Goal: Communication & Community: Answer question/provide support

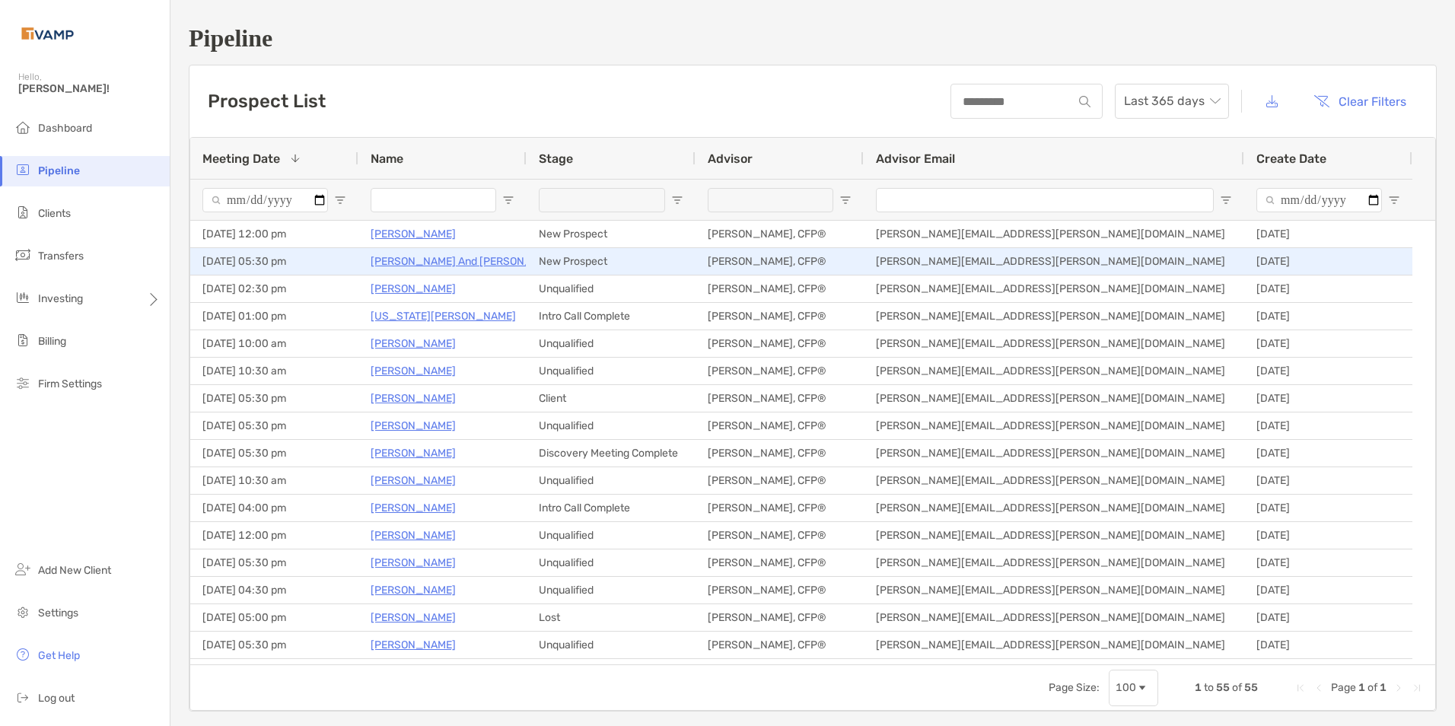
click at [404, 260] on p "[PERSON_NAME] And [PERSON_NAME]" at bounding box center [468, 261] width 194 height 19
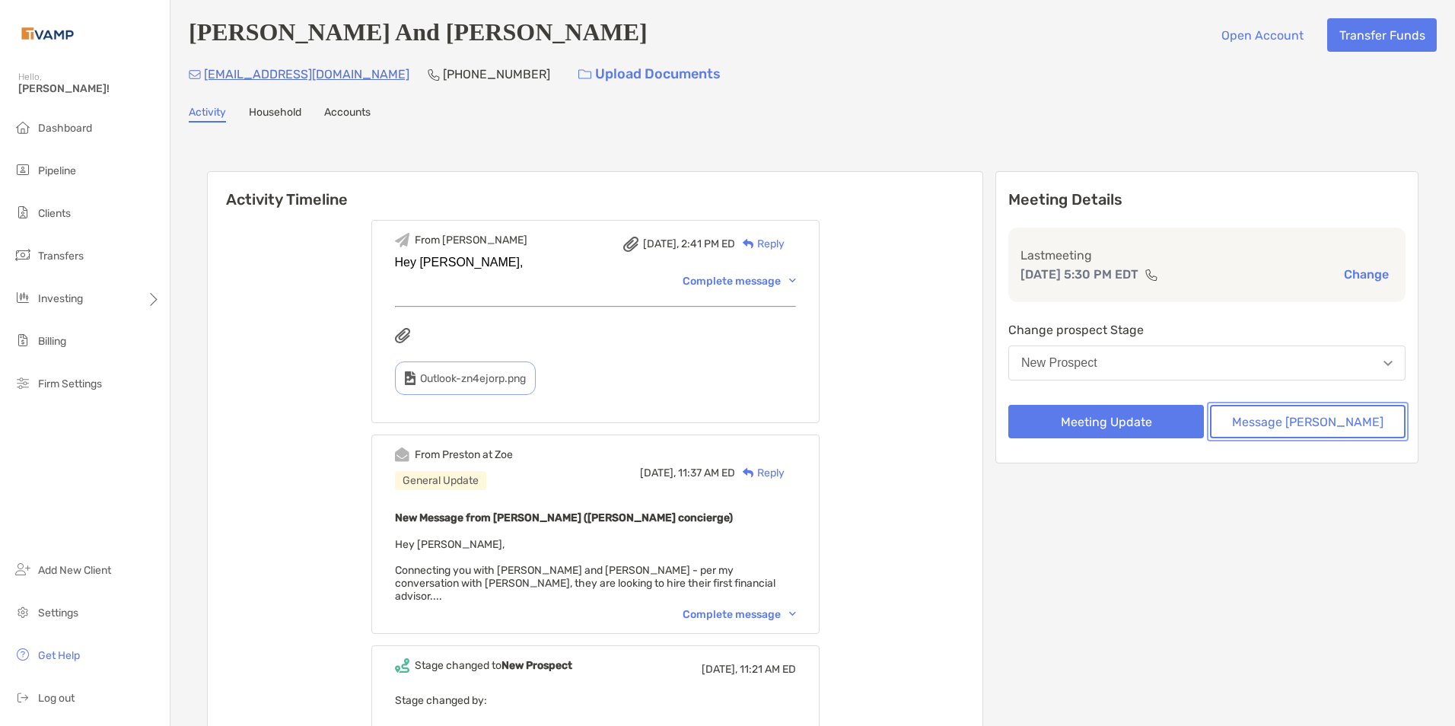
click at [1301, 415] on button "Message Zoe" at bounding box center [1308, 421] width 196 height 33
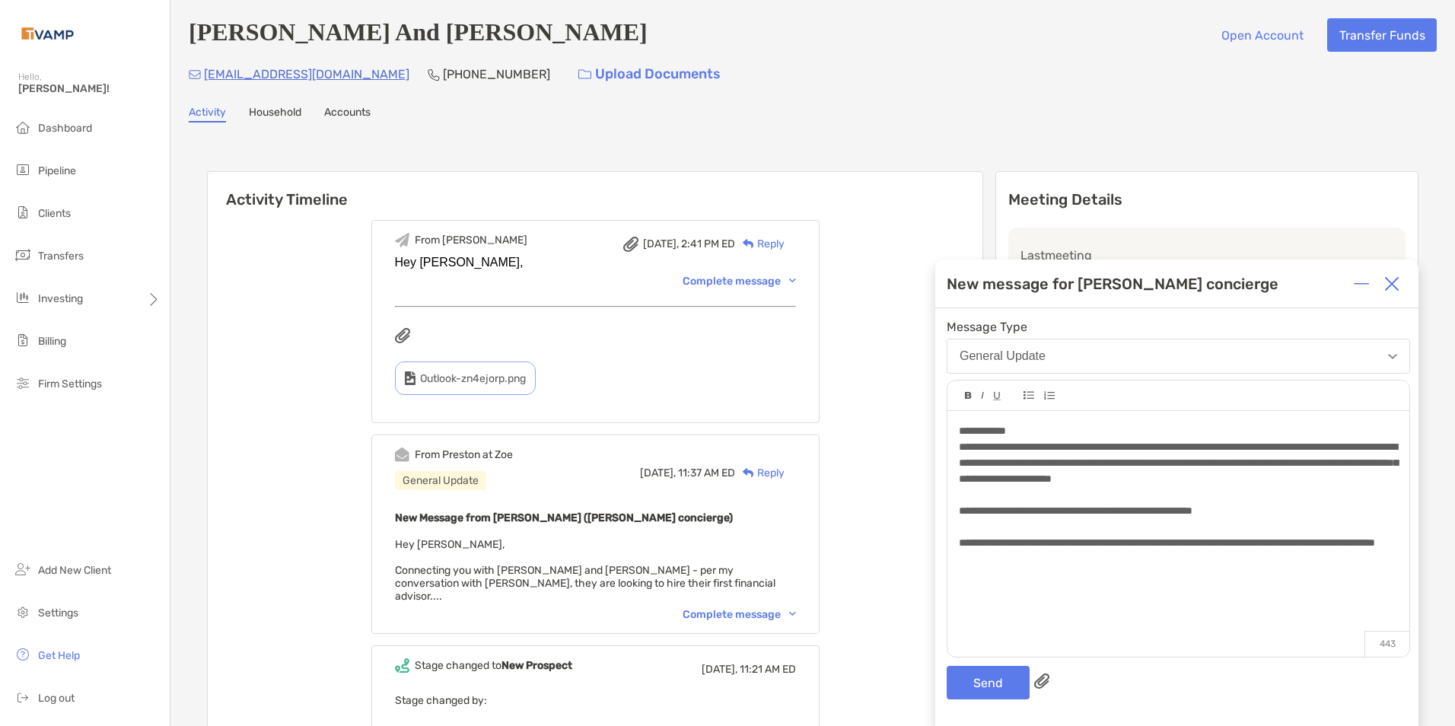
click at [1127, 551] on div "**********" at bounding box center [1178, 543] width 438 height 16
click at [973, 673] on button "Send" at bounding box center [987, 682] width 83 height 33
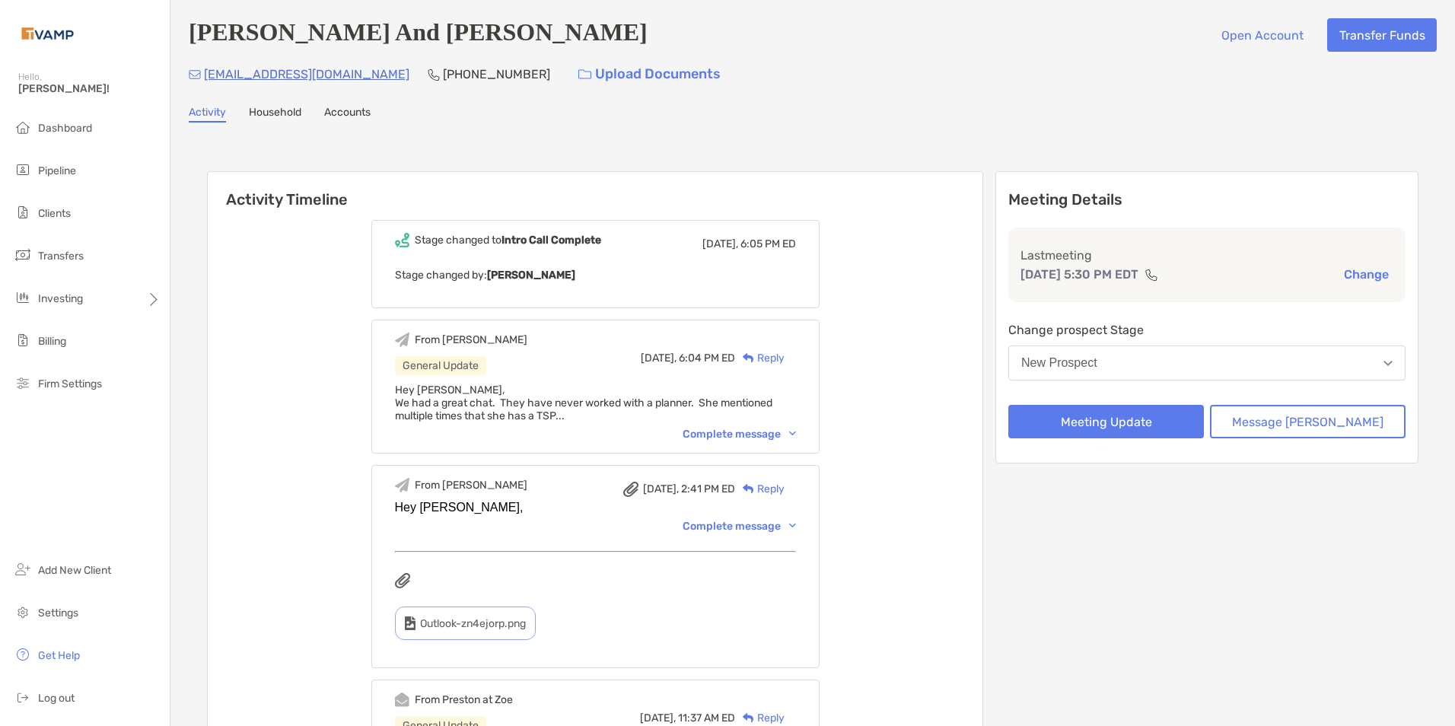
click at [261, 77] on p "[EMAIL_ADDRESS][DOMAIN_NAME]" at bounding box center [306, 74] width 205 height 19
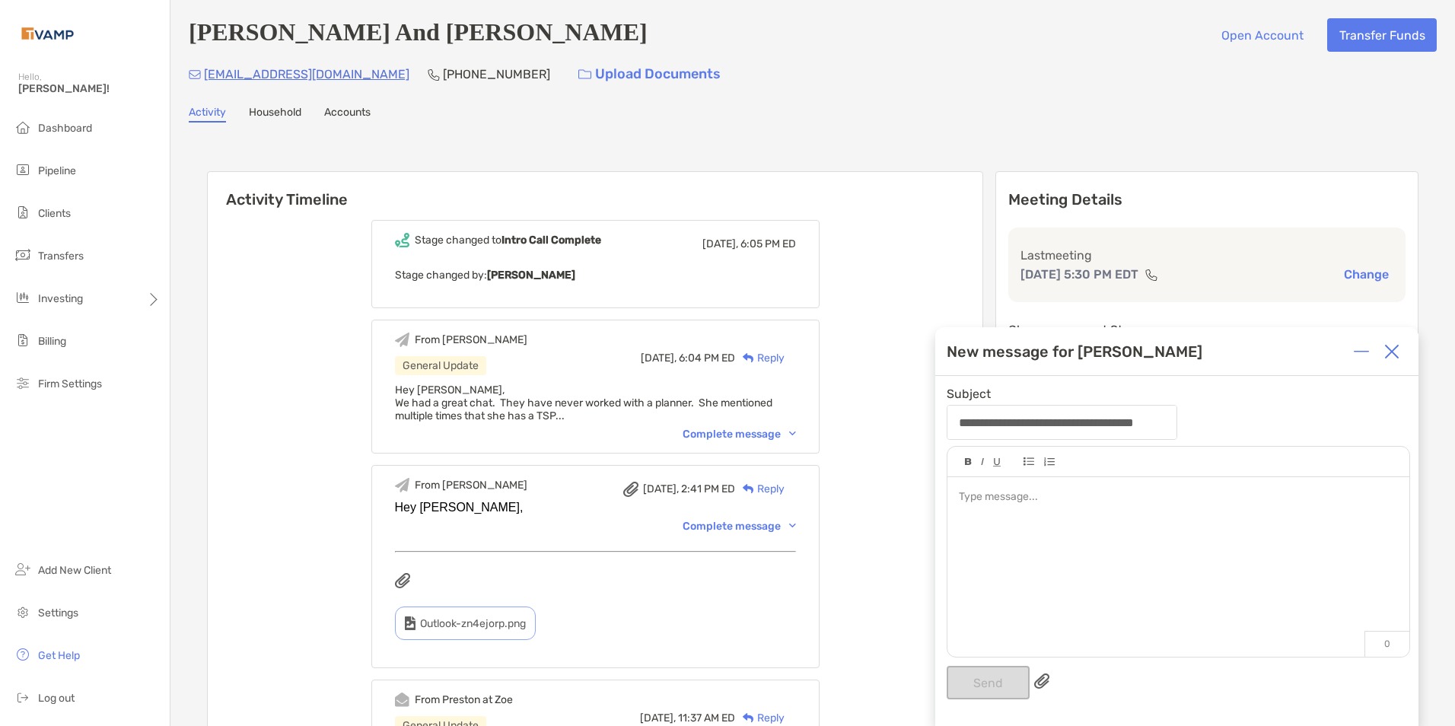
click at [1391, 345] on img at bounding box center [1391, 351] width 15 height 15
